Goal: Find specific page/section: Find specific page/section

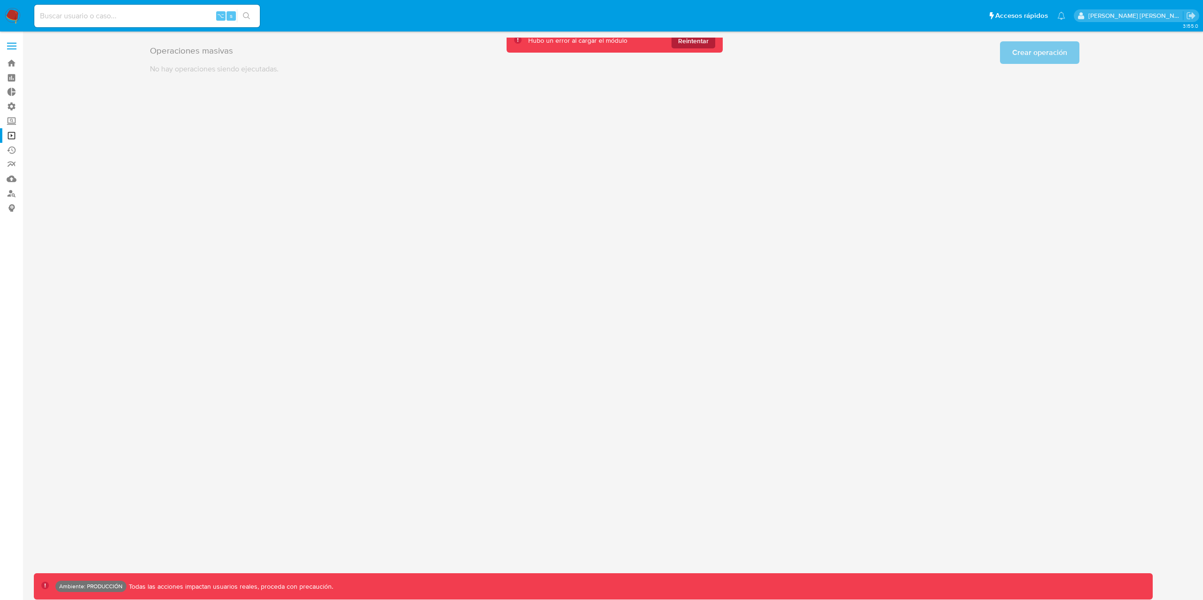
click at [708, 45] on span "Reintentar" at bounding box center [693, 40] width 31 height 15
click at [695, 44] on span "Reintentar" at bounding box center [693, 40] width 31 height 15
click at [694, 41] on span "Reintentar" at bounding box center [693, 40] width 31 height 15
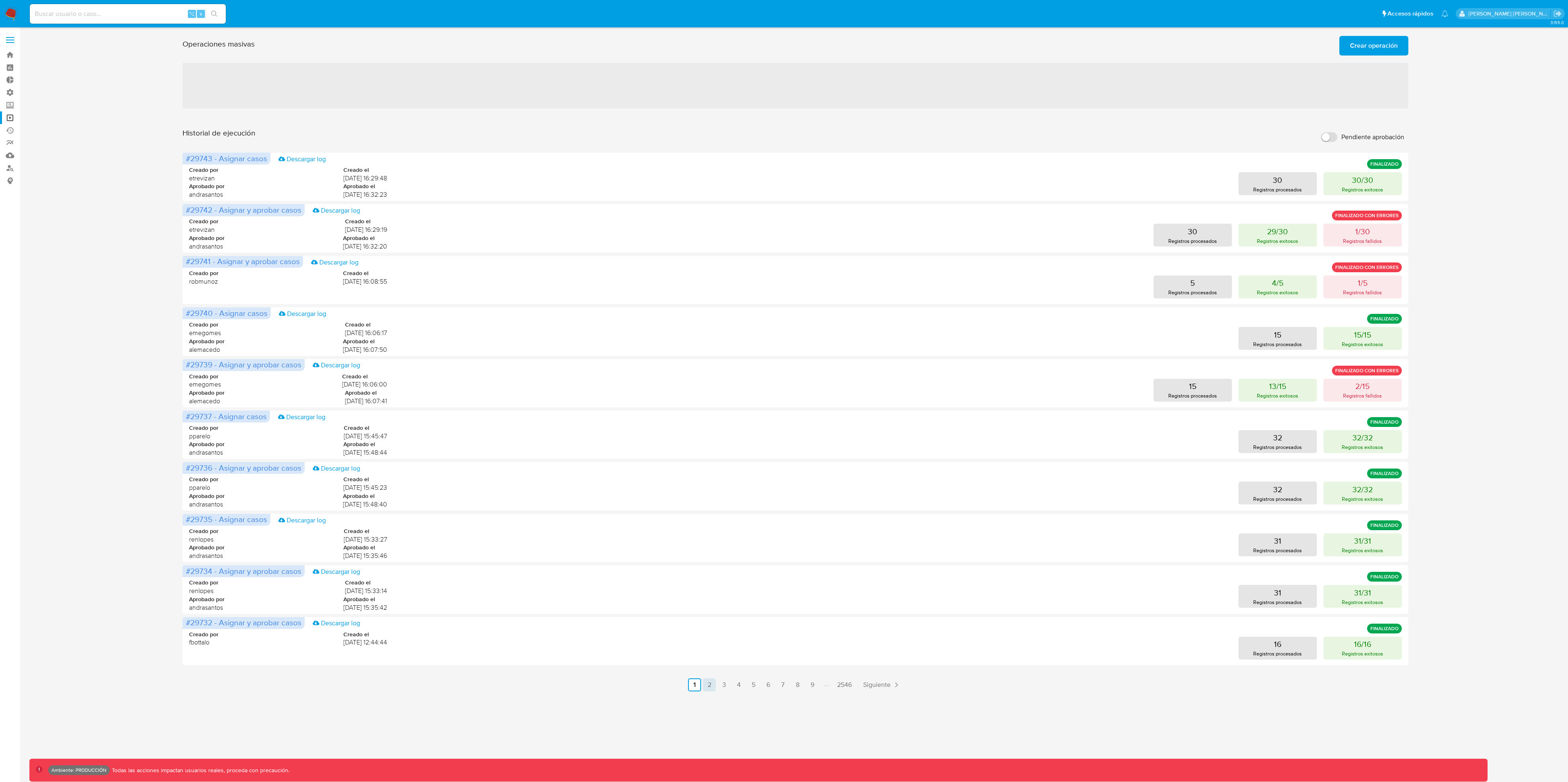
click at [708, 521] on link "2" at bounding box center [709, 685] width 13 height 13
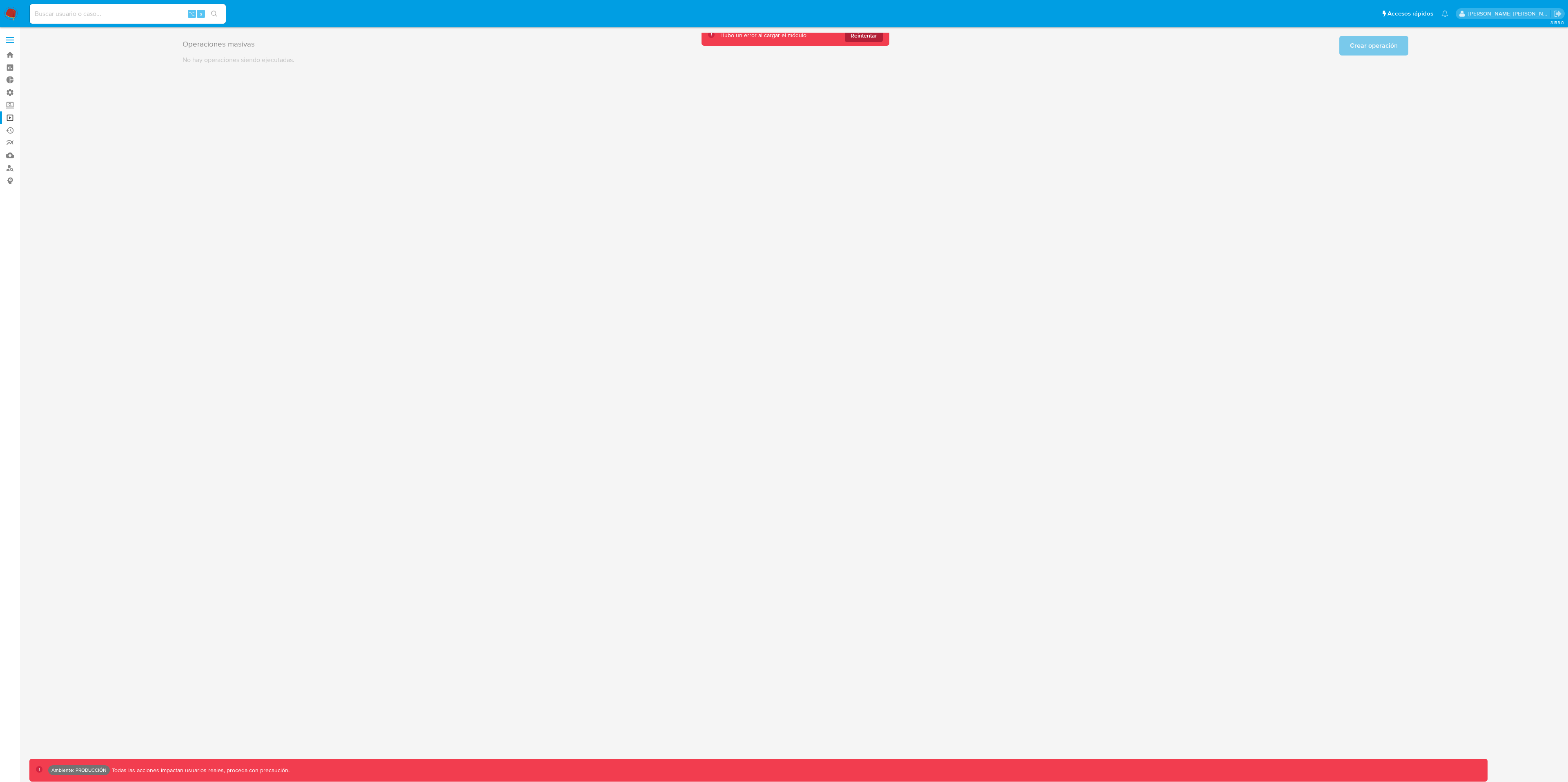
click at [873, 38] on span "Reintentar" at bounding box center [864, 35] width 27 height 13
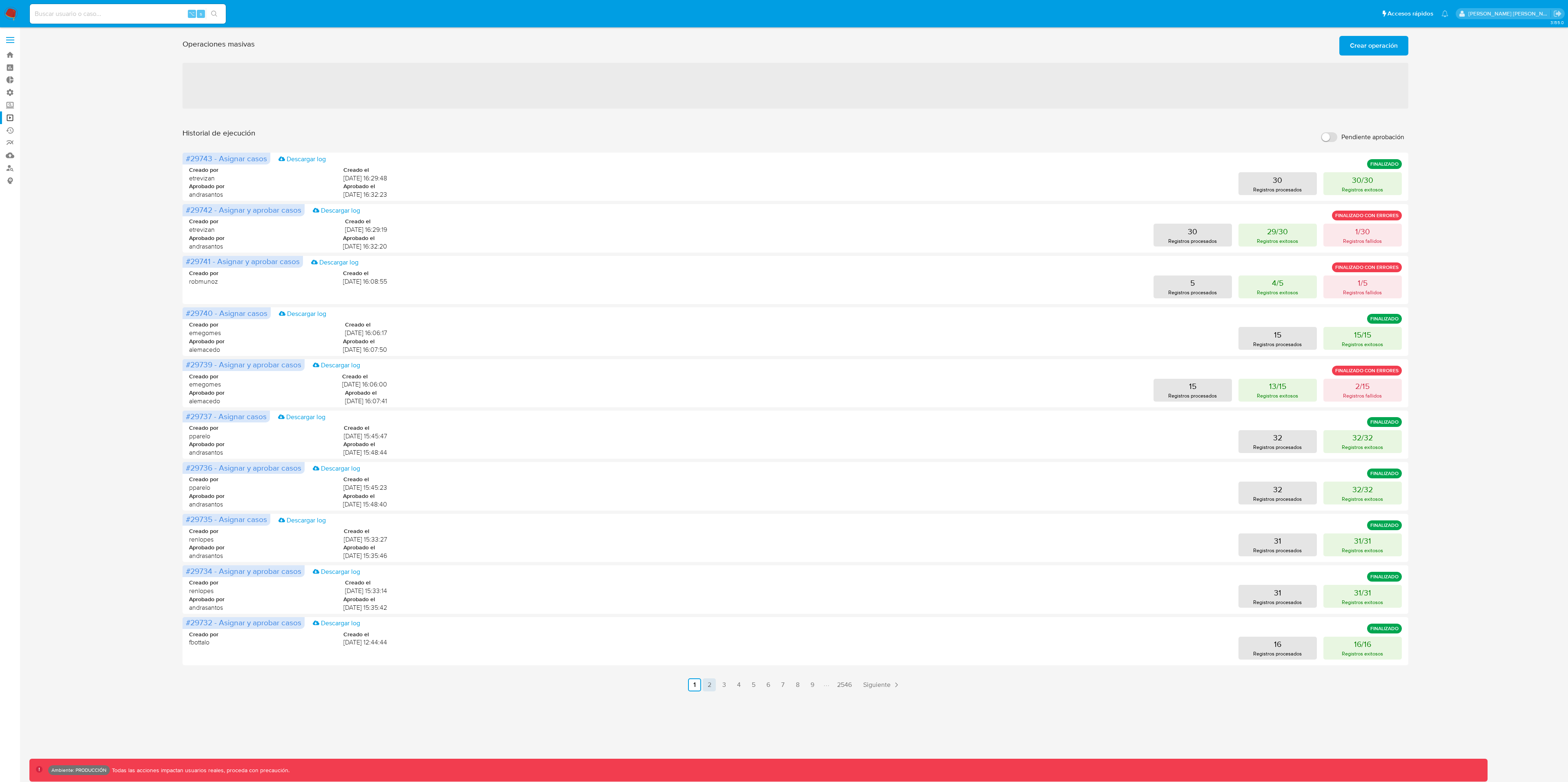
click at [708, 521] on link "2" at bounding box center [709, 685] width 13 height 13
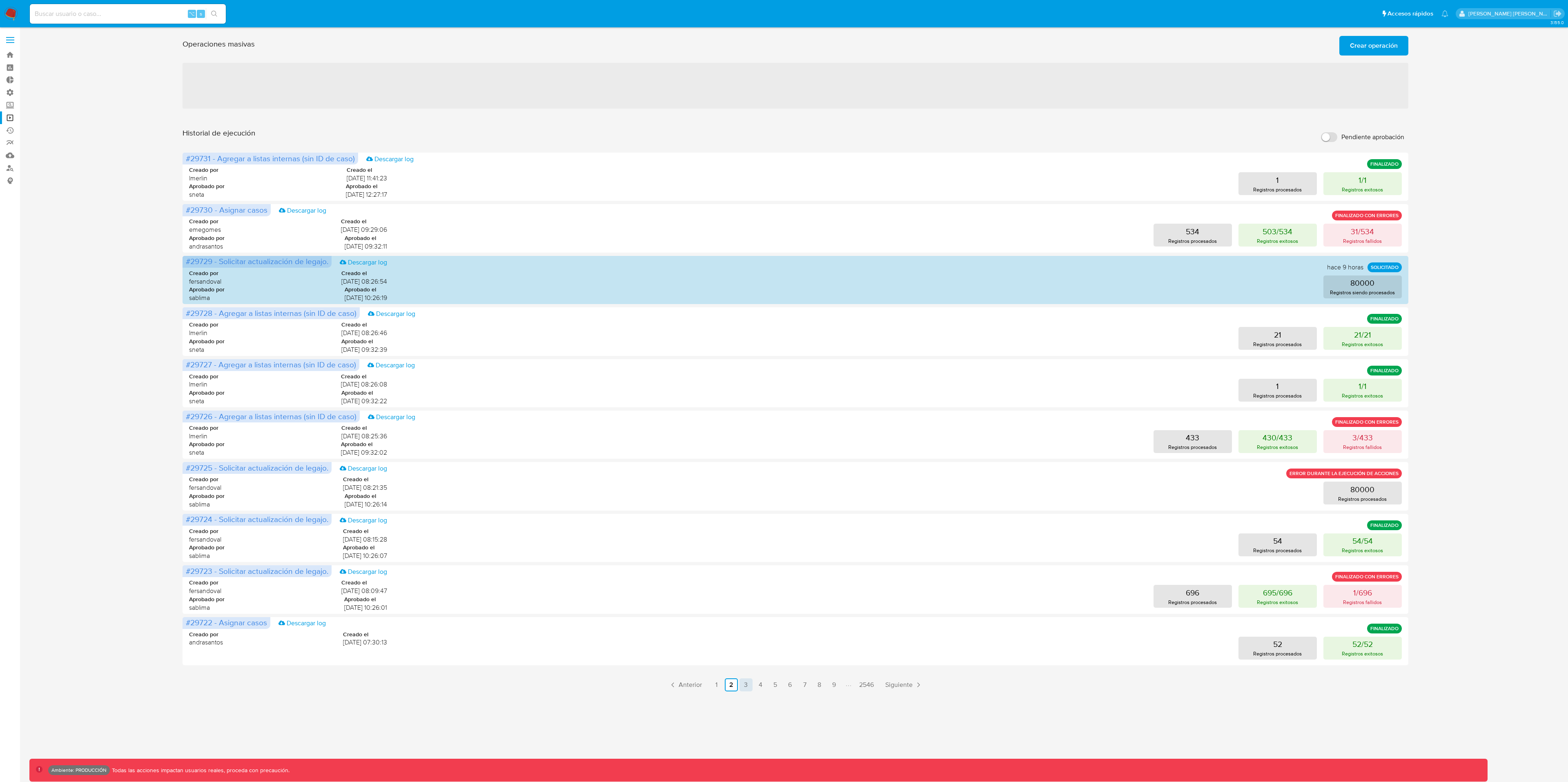
click at [745, 521] on link "3" at bounding box center [746, 685] width 13 height 13
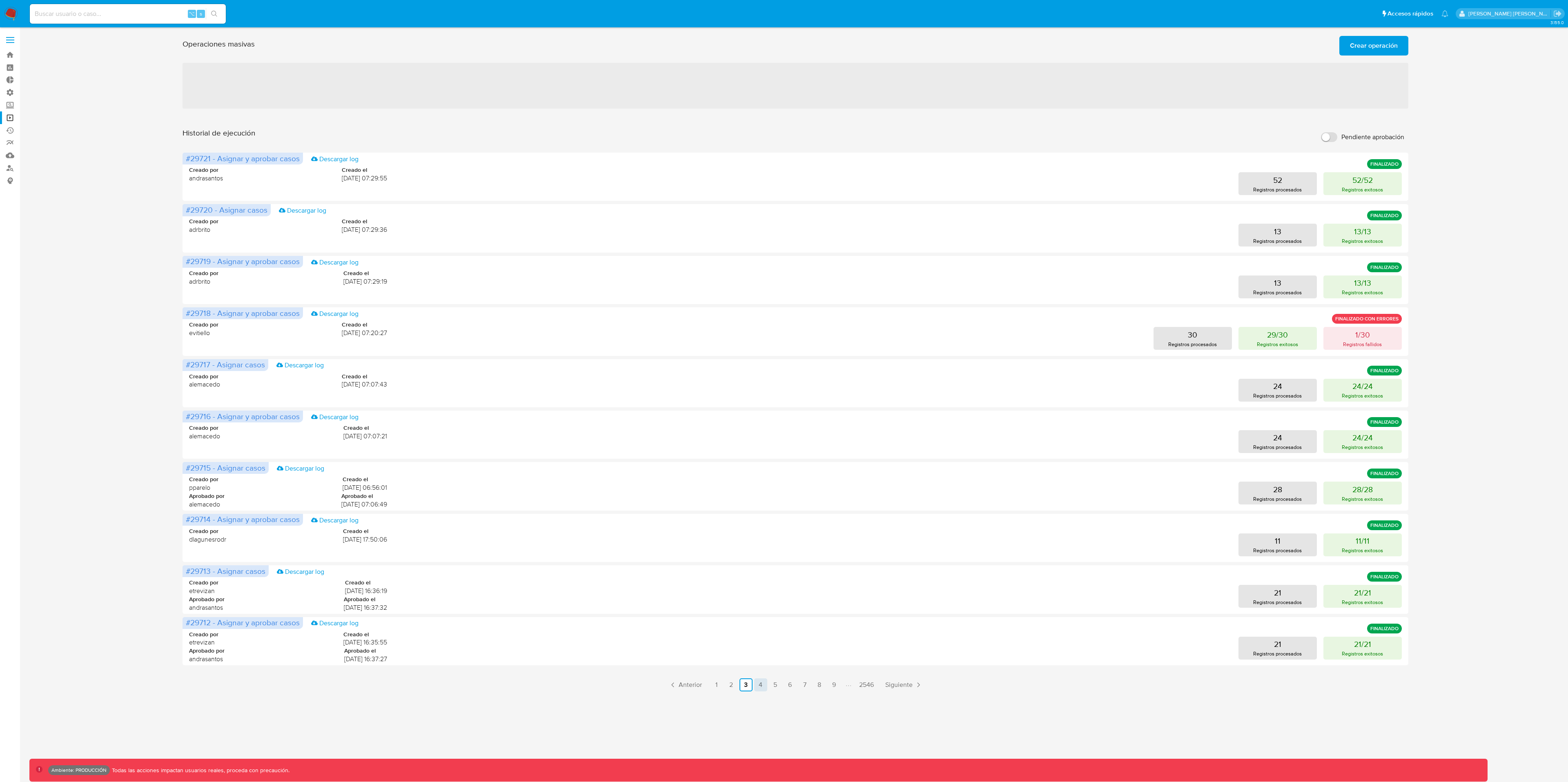
click at [761, 521] on link "4" at bounding box center [761, 685] width 13 height 13
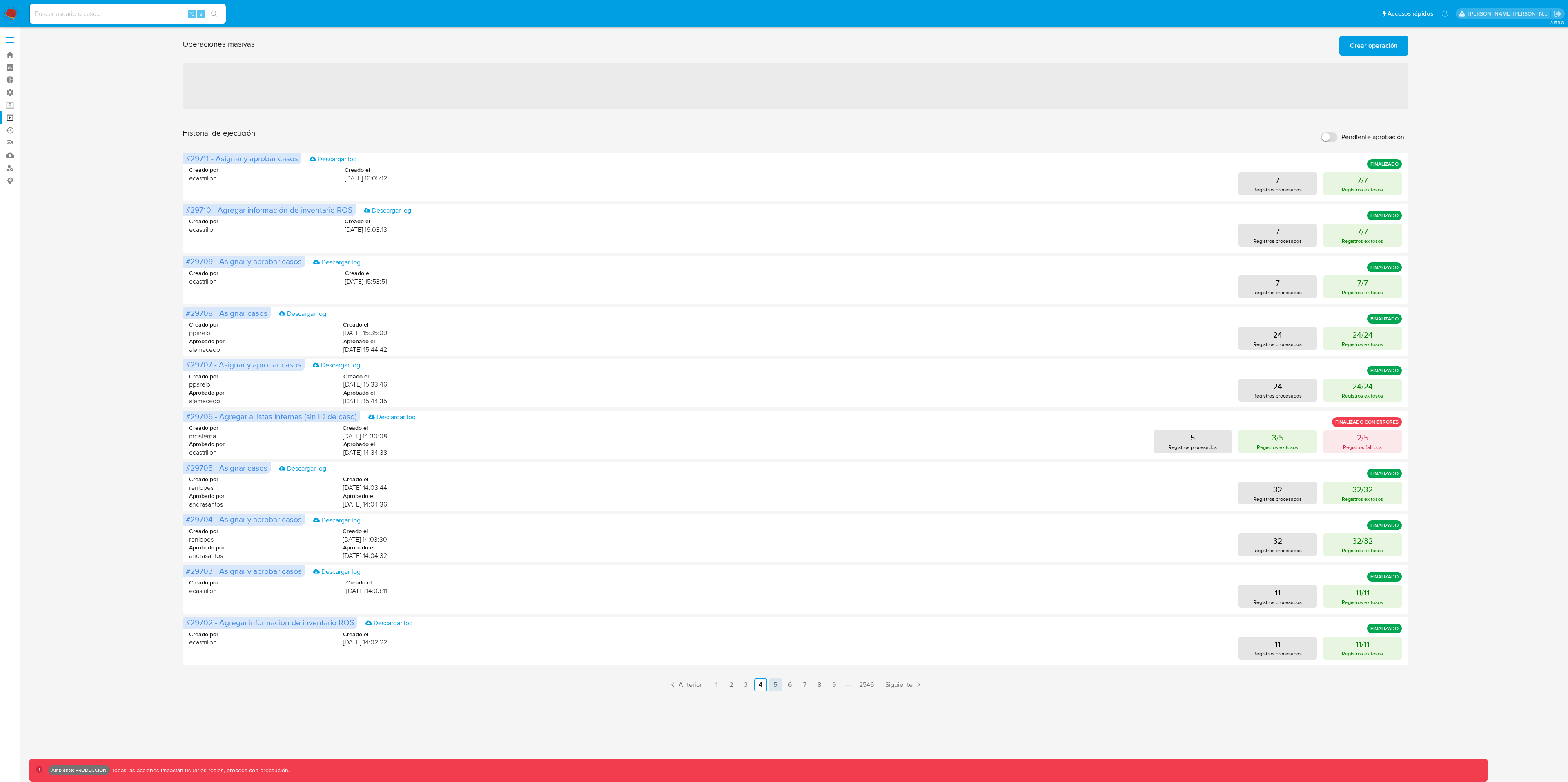
click at [771, 521] on link "5" at bounding box center [775, 685] width 13 height 13
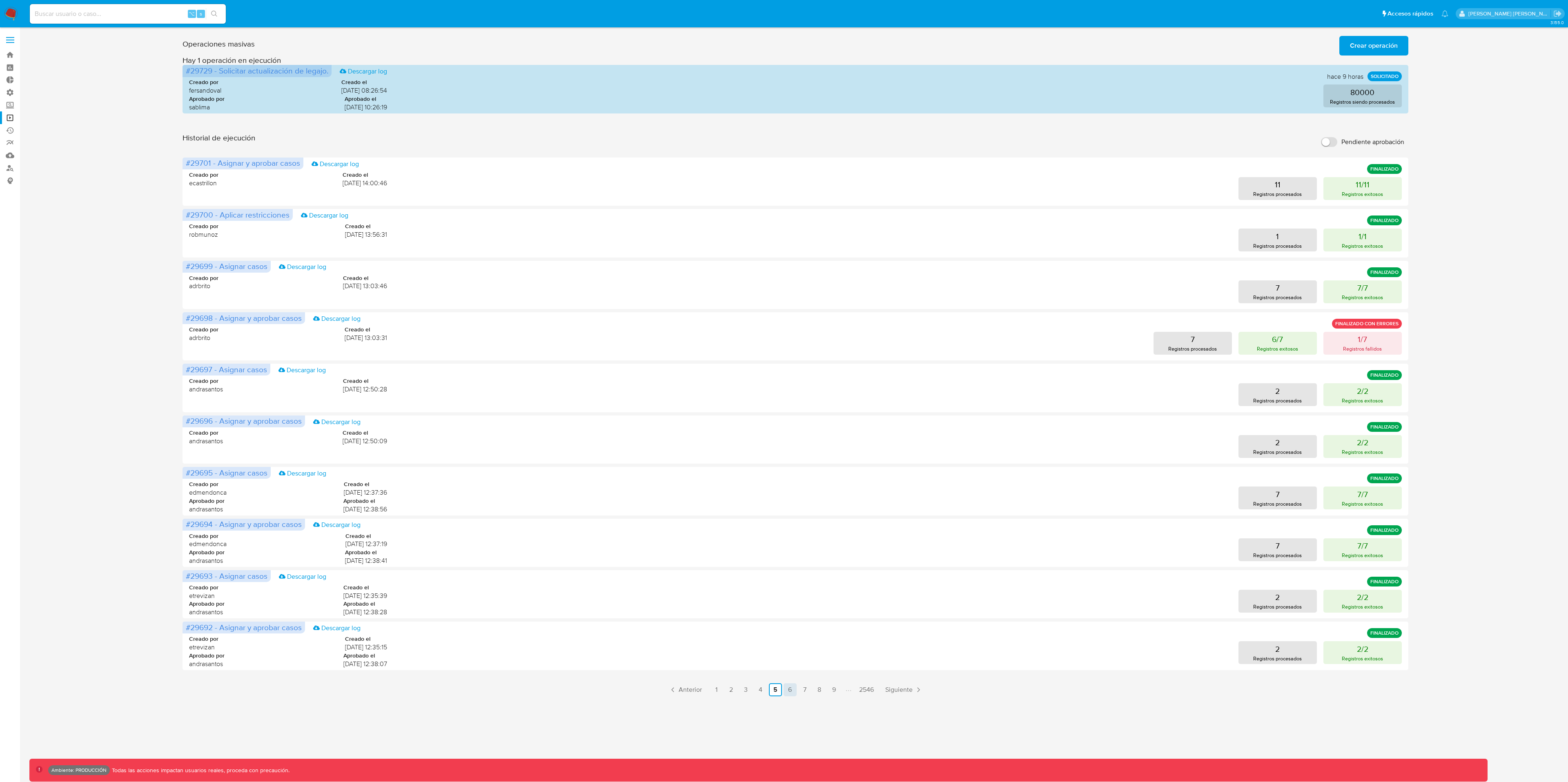
click at [789, 521] on link "6" at bounding box center [790, 690] width 13 height 13
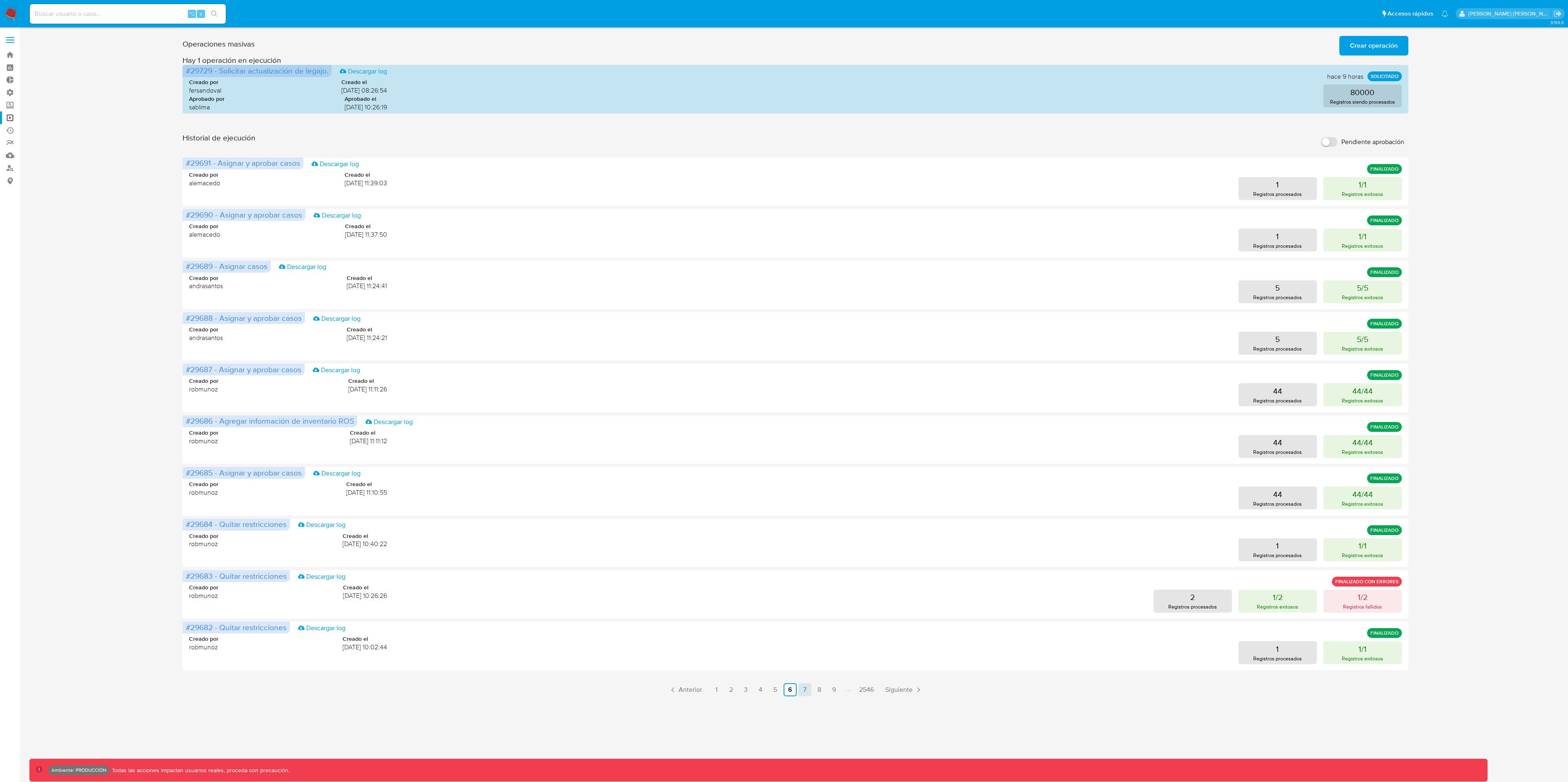
click at [805, 521] on link "7" at bounding box center [805, 690] width 13 height 13
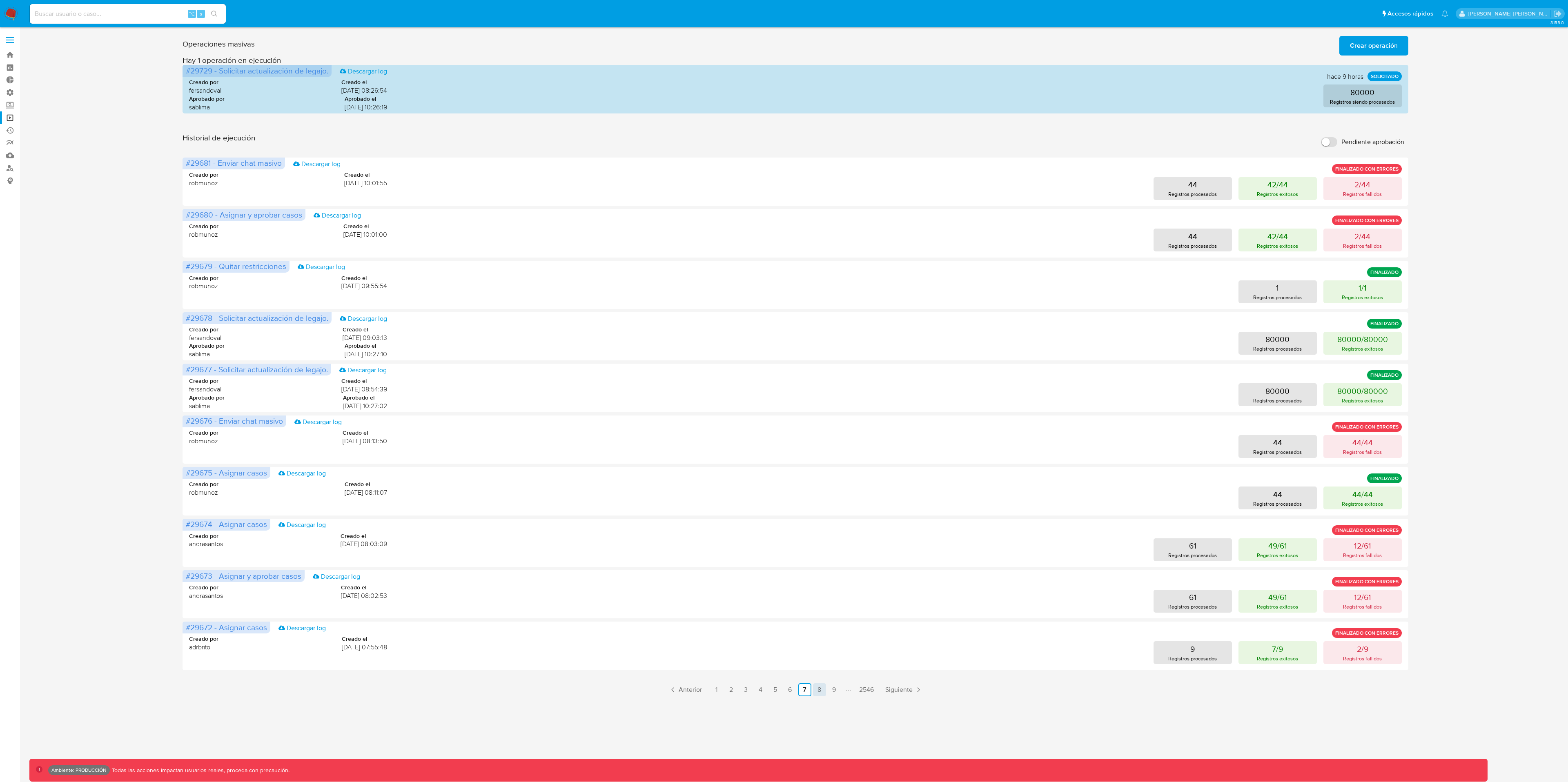
click at [821, 521] on link "8" at bounding box center [820, 690] width 13 height 13
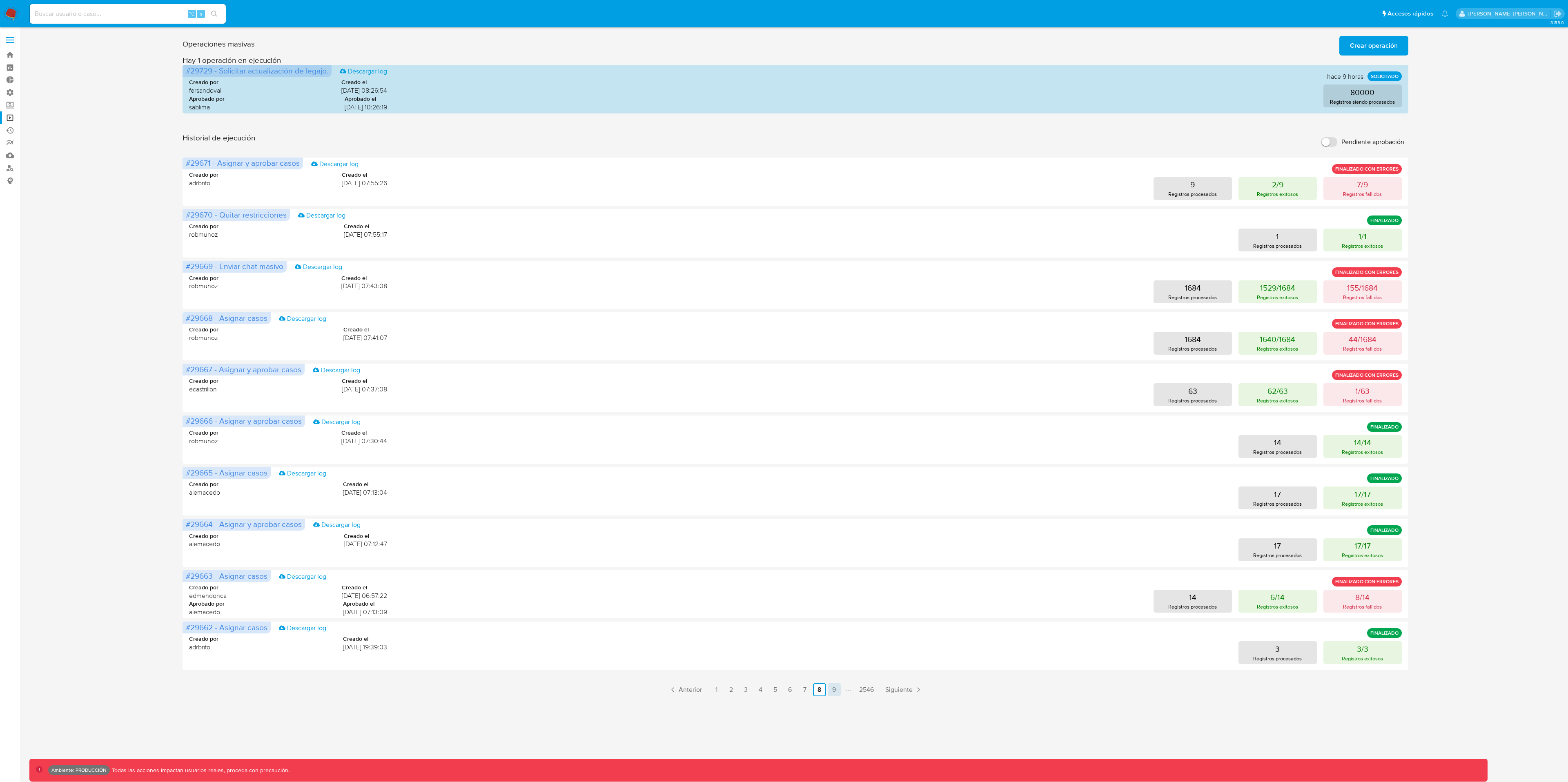
click at [833, 521] on link "9" at bounding box center [834, 690] width 13 height 13
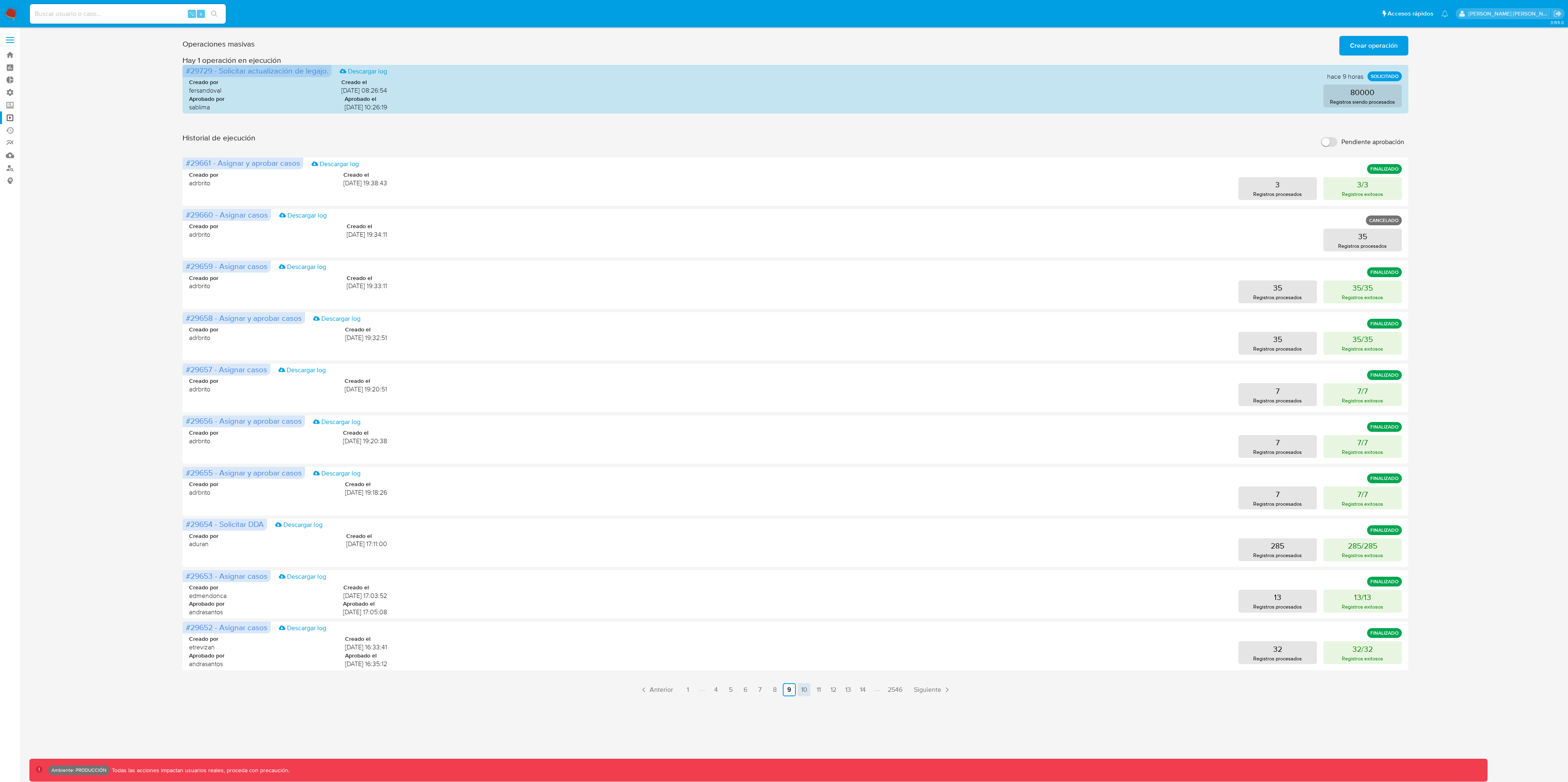
click at [807, 521] on link "10" at bounding box center [804, 690] width 13 height 13
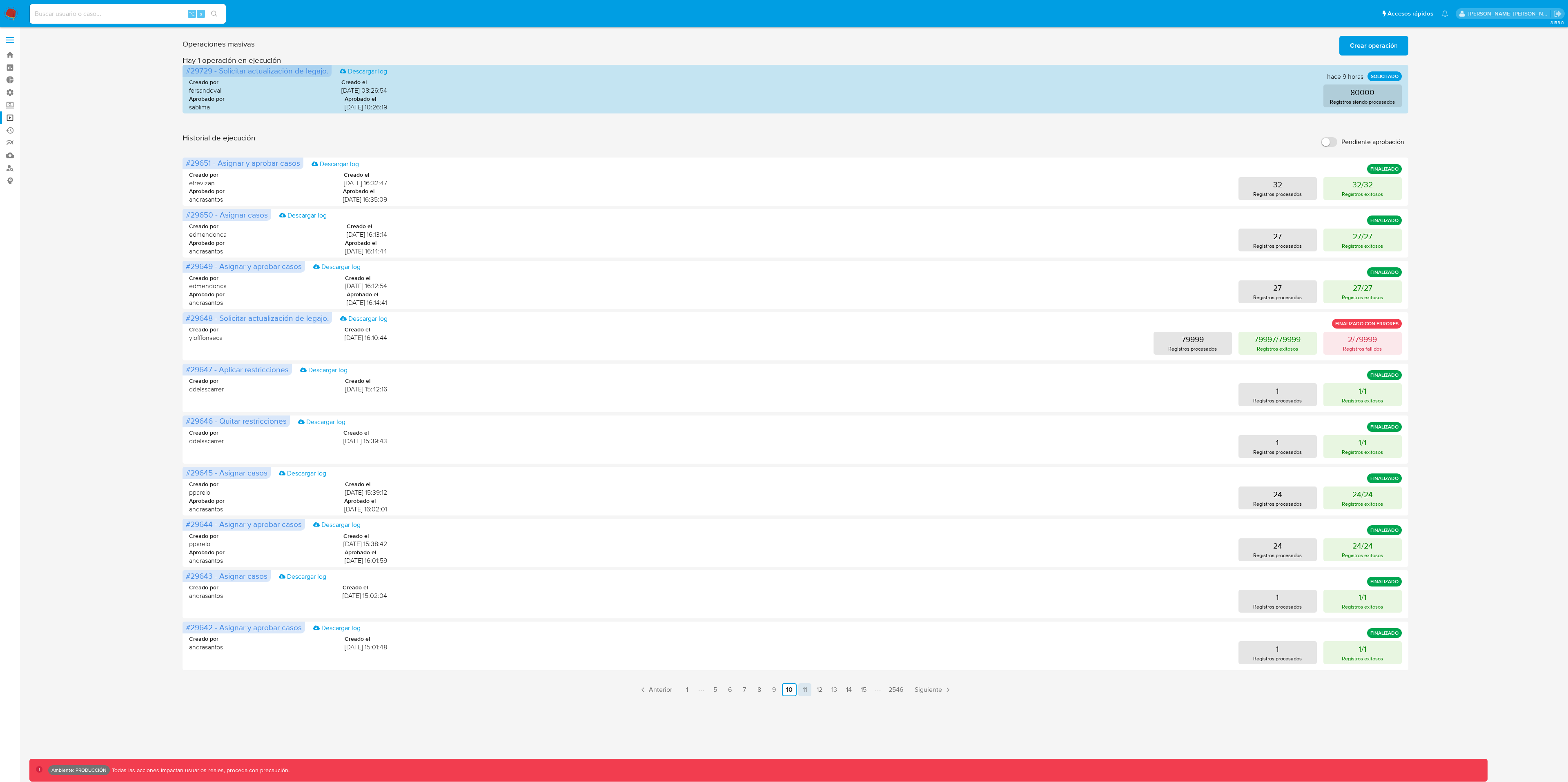
click at [806, 521] on link "11" at bounding box center [805, 690] width 13 height 13
click at [805, 521] on link "12" at bounding box center [804, 690] width 13 height 13
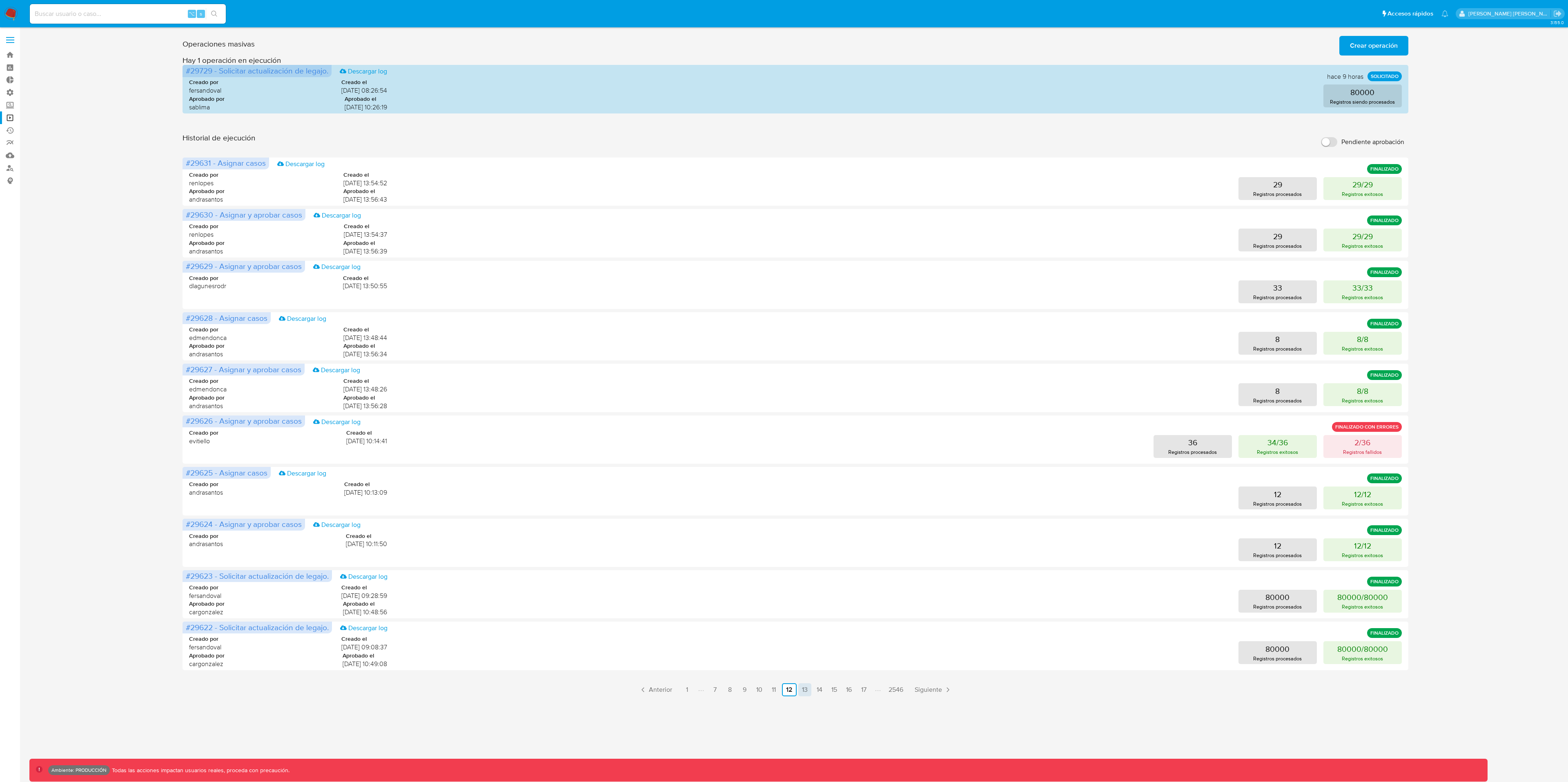
click at [807, 521] on link "13" at bounding box center [805, 690] width 13 height 13
